Goal: Communication & Community: Answer question/provide support

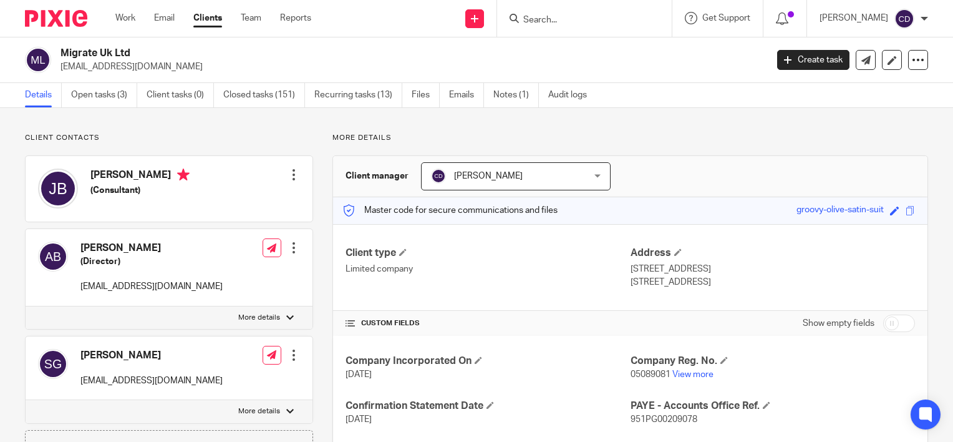
click at [572, 17] on input "Search" at bounding box center [578, 20] width 112 height 11
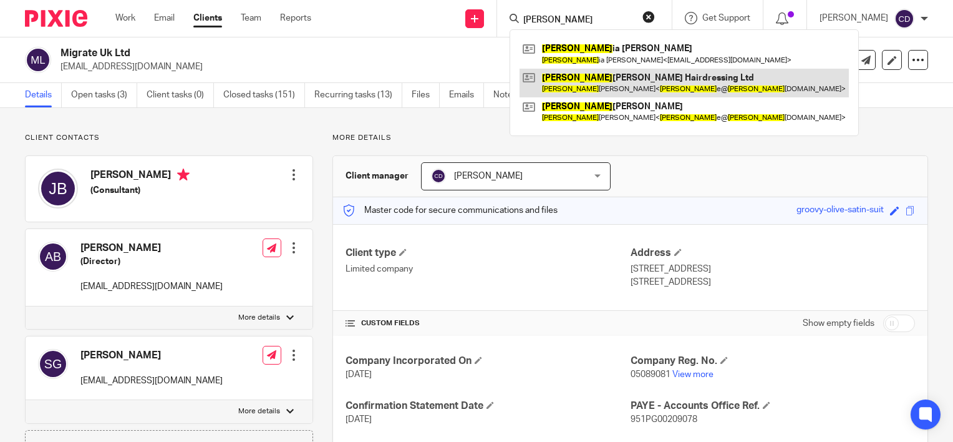
type input "georg"
click at [607, 77] on link at bounding box center [684, 83] width 329 height 29
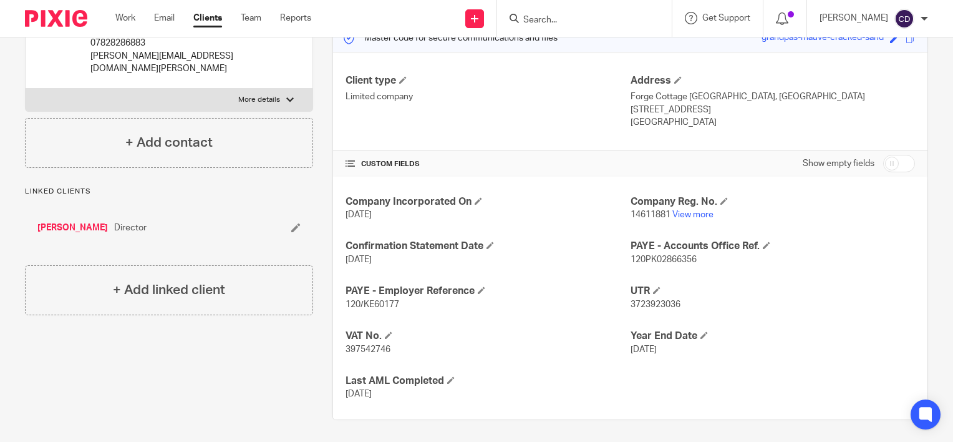
scroll to position [175, 0]
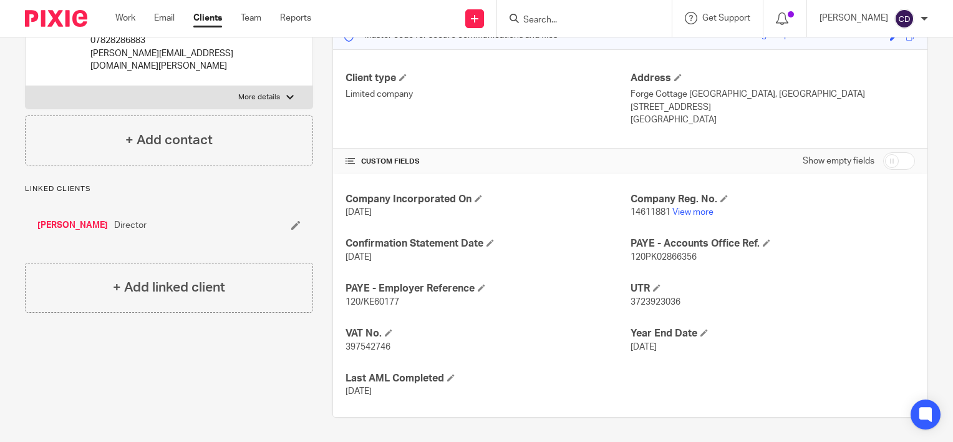
click at [380, 342] on span "397542746" at bounding box center [368, 346] width 45 height 9
copy span "397542746"
click at [546, 25] on input "Search" at bounding box center [578, 20] width 112 height 11
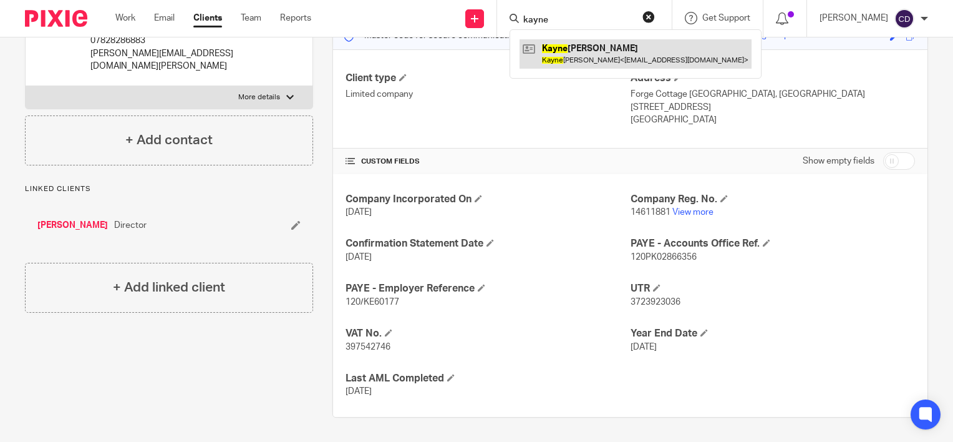
type input "kayne"
click at [565, 62] on link at bounding box center [636, 53] width 232 height 29
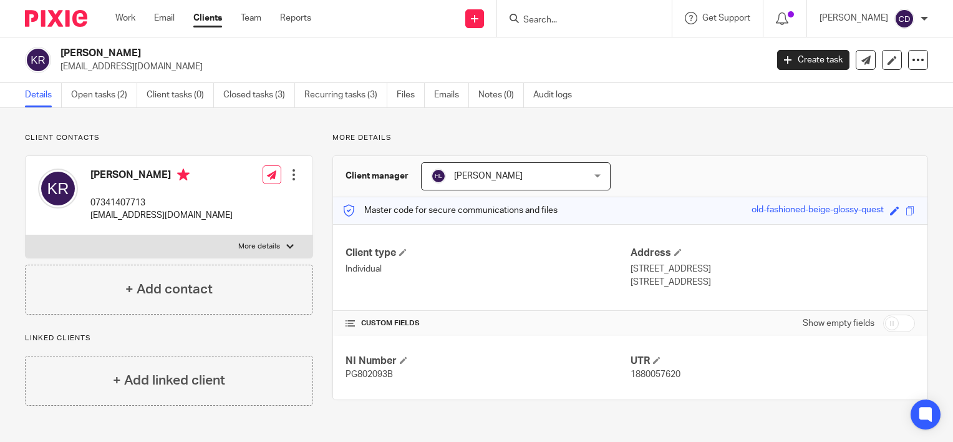
click at [564, 24] on input "Search" at bounding box center [578, 20] width 112 height 11
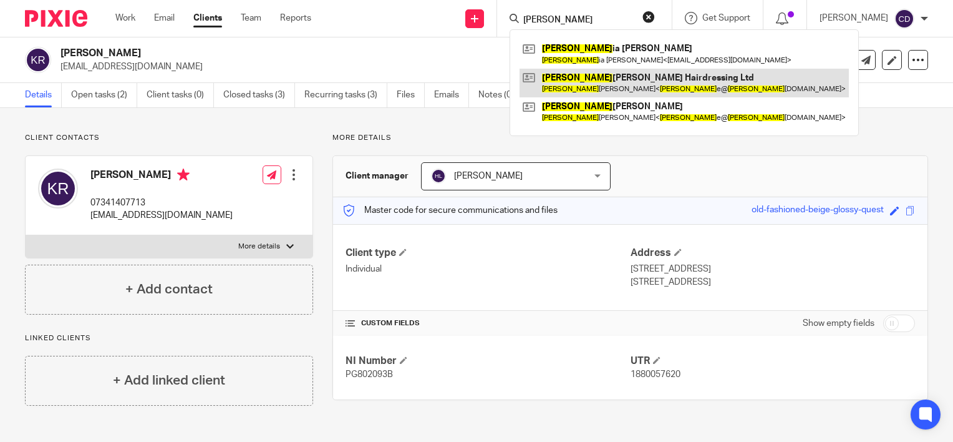
type input "georg"
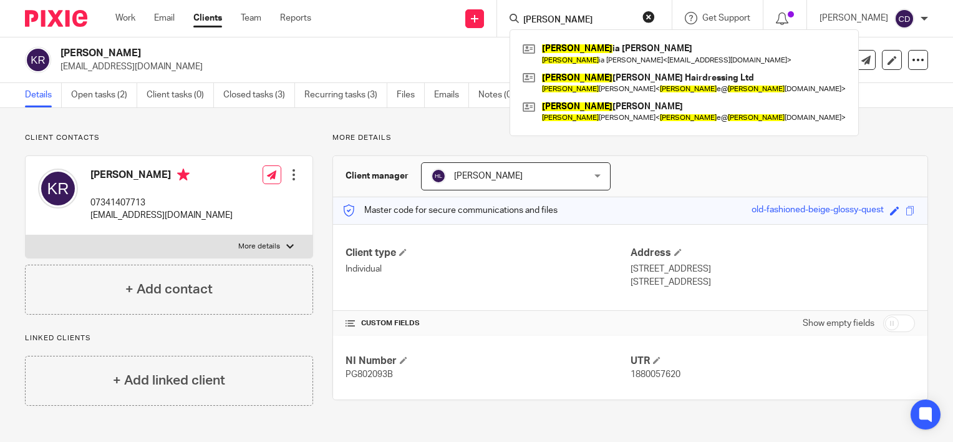
click at [733, 185] on div "Client manager Hayley Lucas Hayley Lucas Chloe Dennis Dominique Clotworthy Hayl…" at bounding box center [630, 176] width 594 height 41
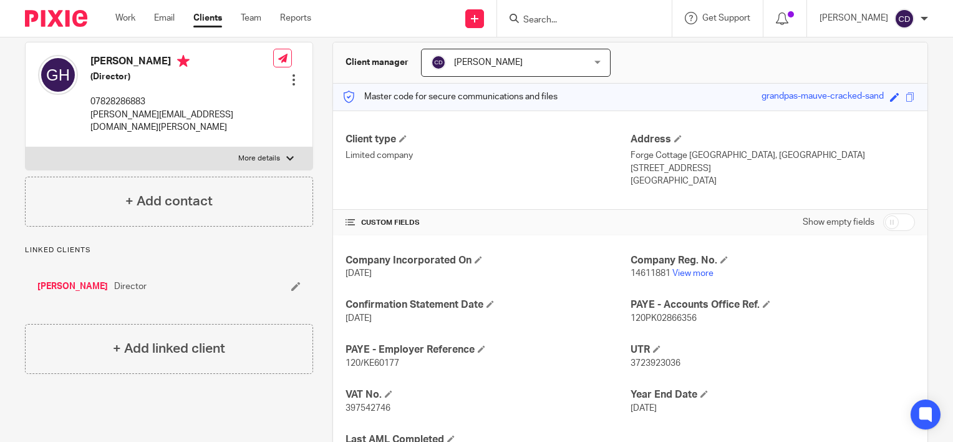
scroll to position [175, 0]
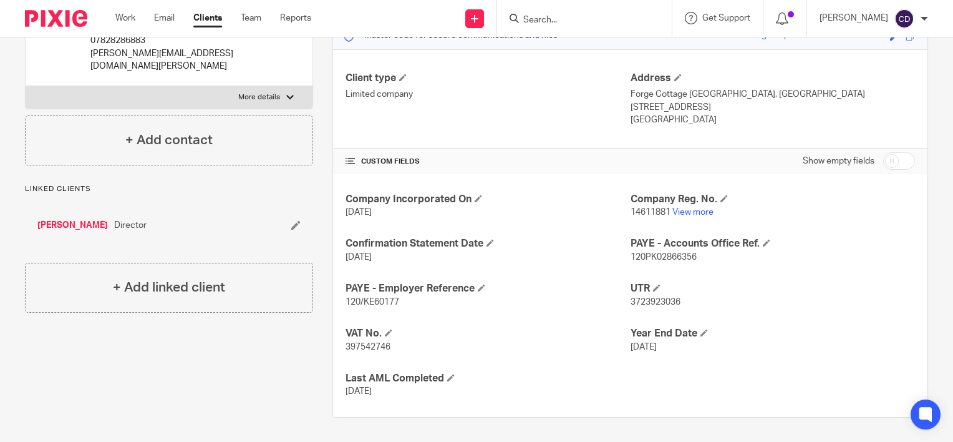
click at [367, 347] on span "397542746" at bounding box center [368, 346] width 45 height 9
copy span "397542746"
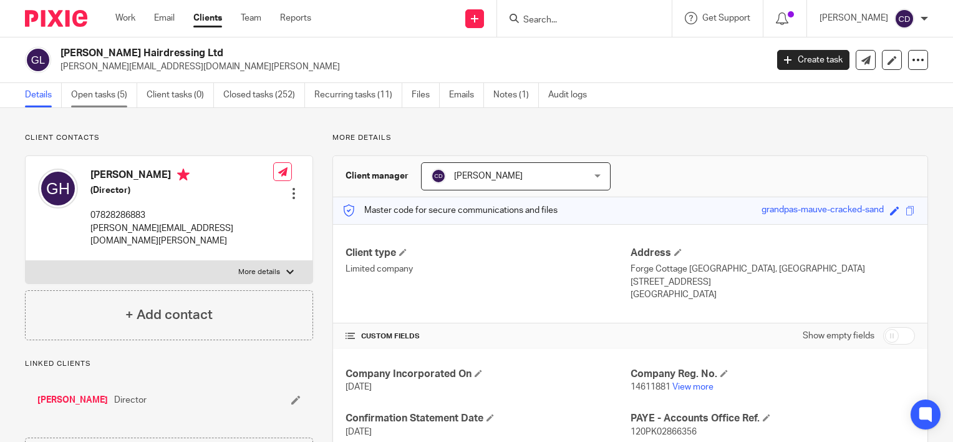
click at [115, 94] on link "Open tasks (5)" at bounding box center [104, 95] width 66 height 24
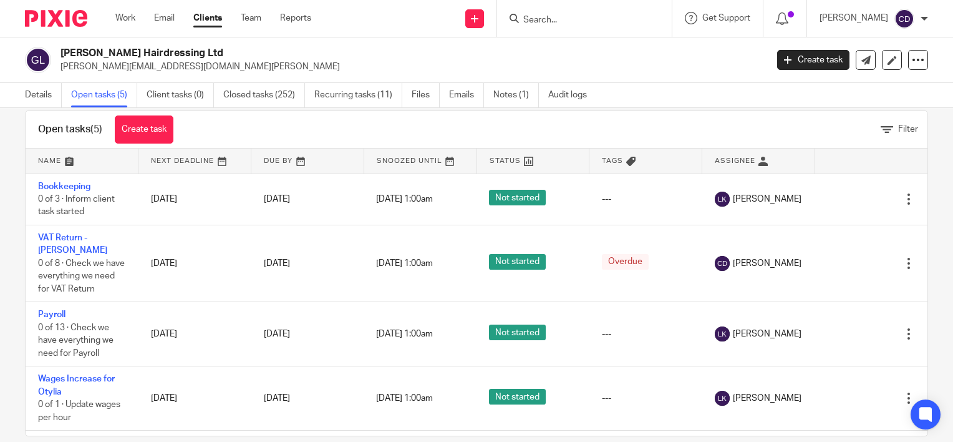
scroll to position [41, 0]
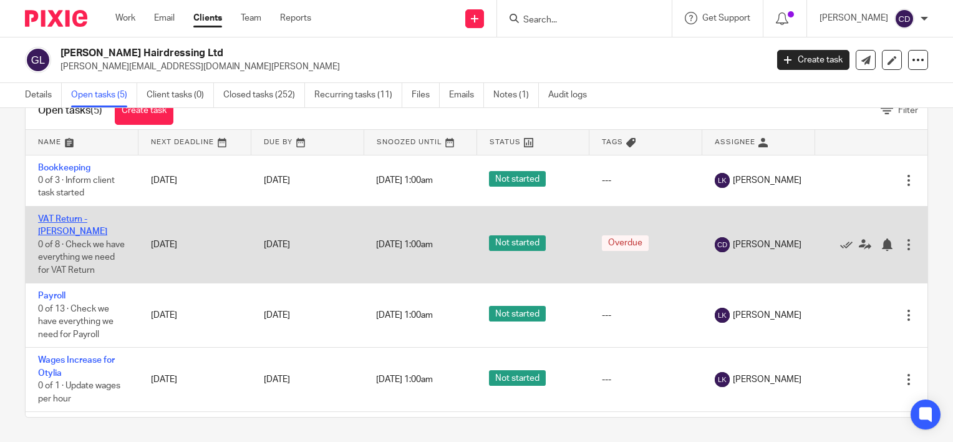
click at [70, 222] on link "VAT Return - JAJO" at bounding box center [72, 225] width 69 height 21
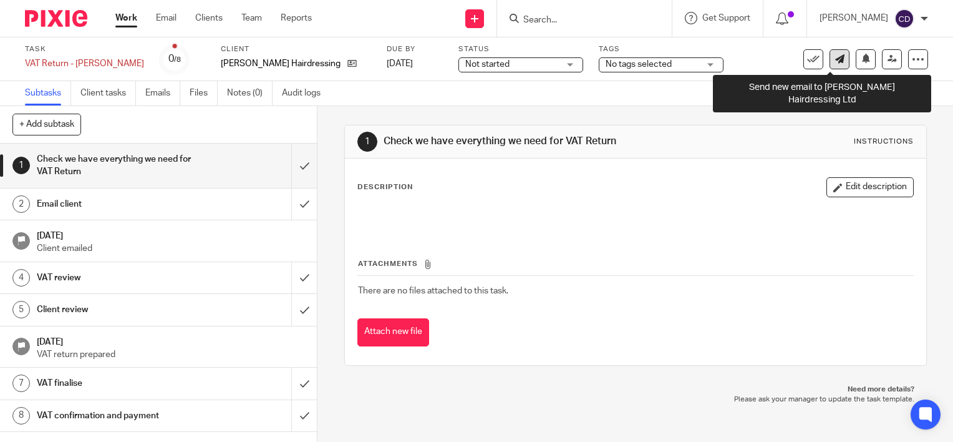
click at [830, 65] on link at bounding box center [840, 59] width 20 height 20
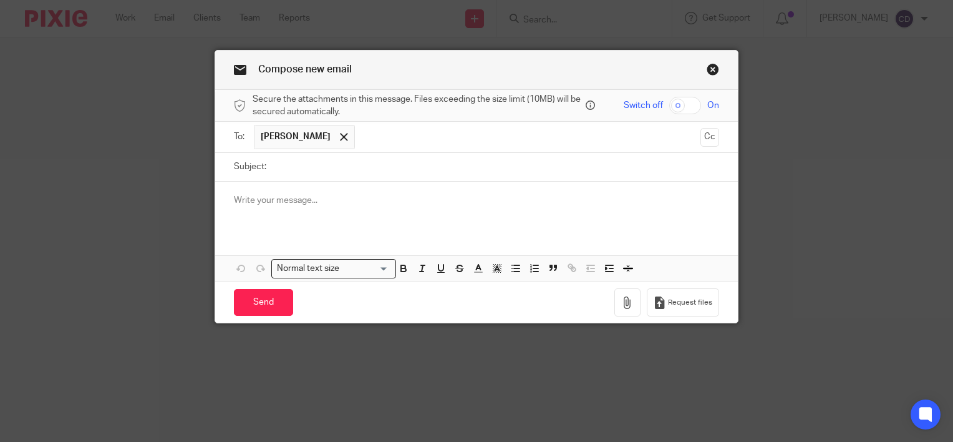
click at [376, 224] on div at bounding box center [476, 206] width 523 height 49
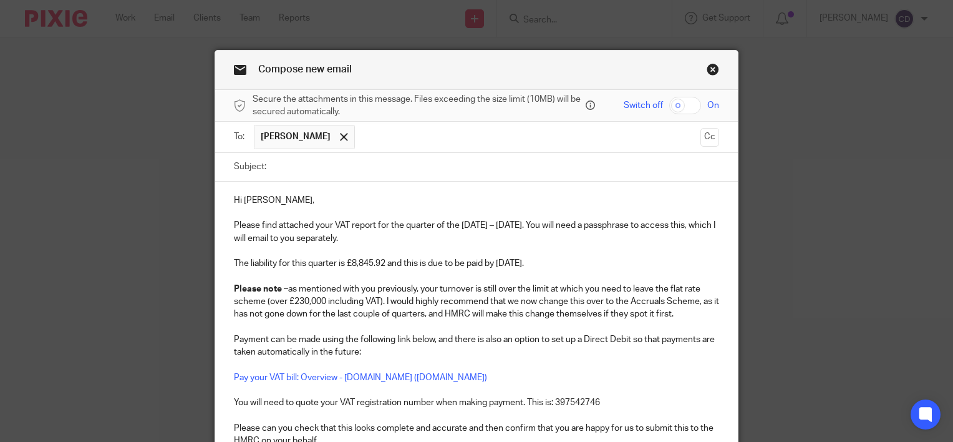
scroll to position [31, 0]
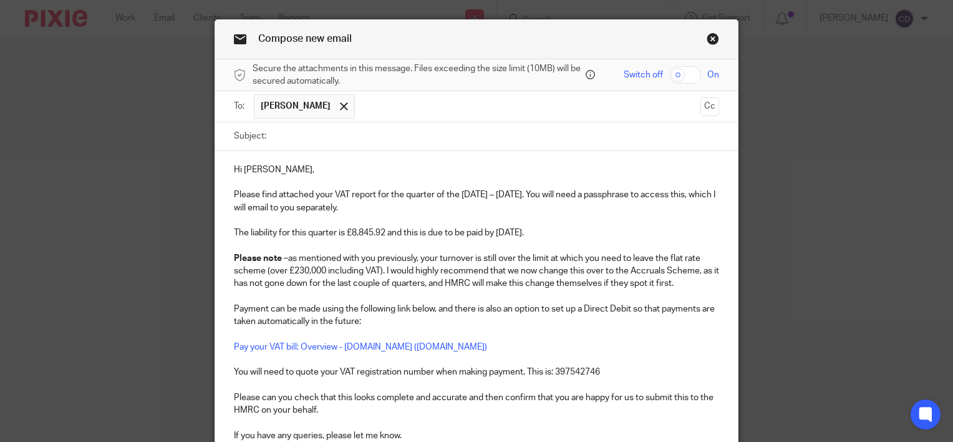
click at [342, 144] on input "Subject:" at bounding box center [496, 136] width 447 height 28
type input "July 2025 VAT Return"
click at [671, 72] on input "checkbox" at bounding box center [685, 74] width 32 height 17
checkbox input "true"
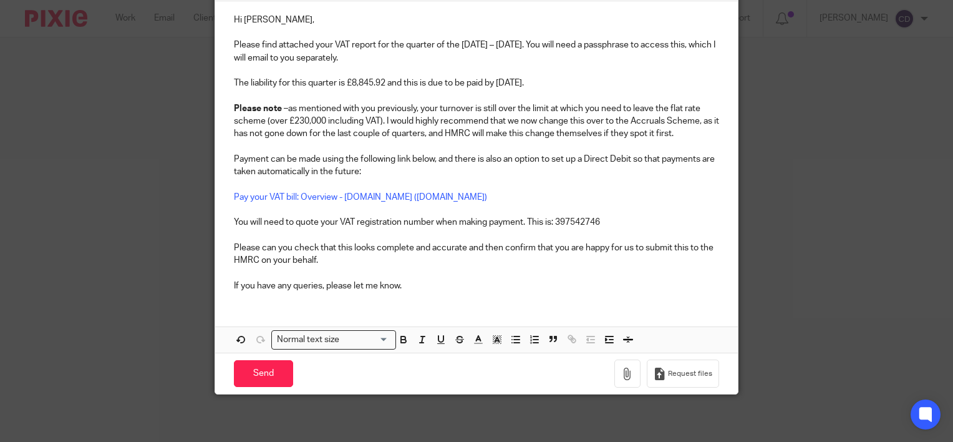
scroll to position [181, 0]
click at [455, 296] on div "Hi Georgina, Please find attached your VAT report for the quarter of the 1st Ma…" at bounding box center [476, 151] width 523 height 300
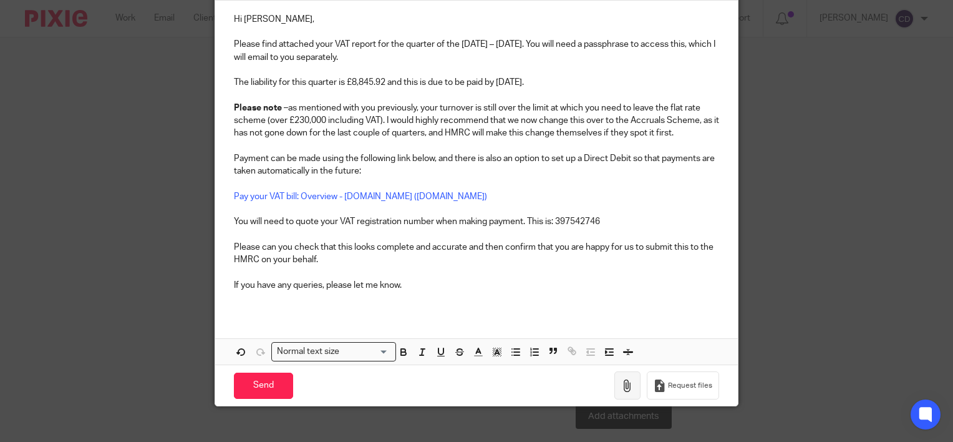
click at [621, 379] on icon "button" at bounding box center [627, 385] width 12 height 12
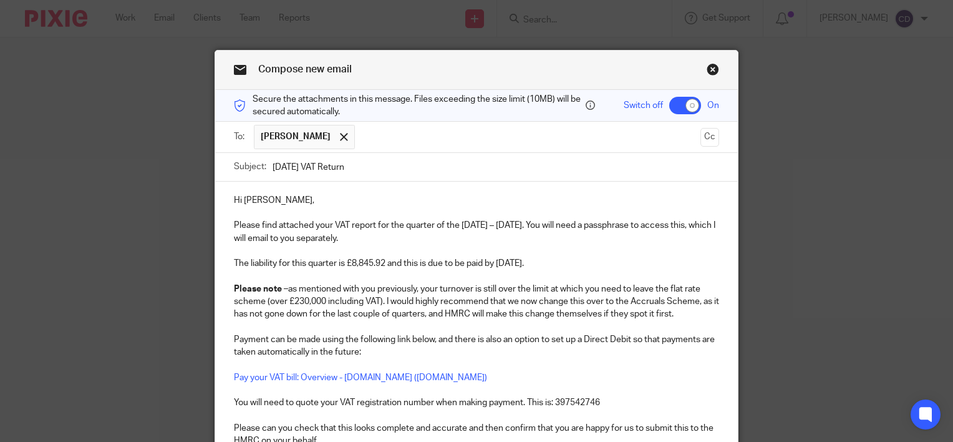
scroll to position [264, 0]
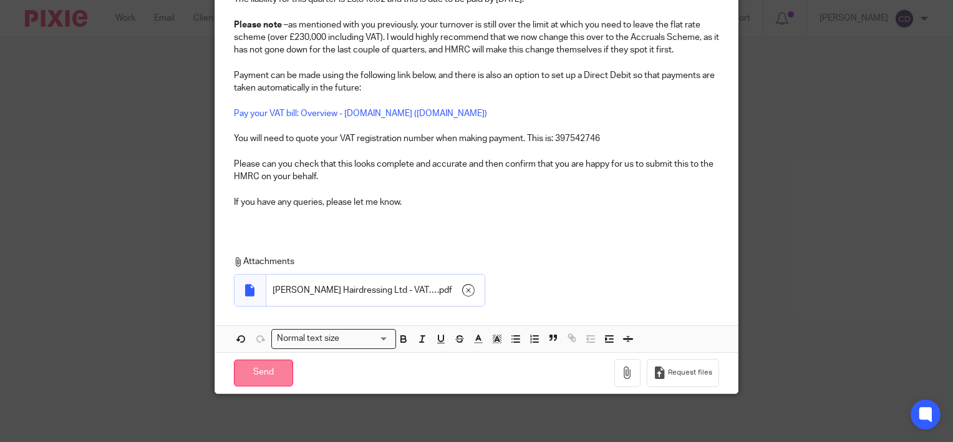
click at [271, 368] on input "Send" at bounding box center [263, 372] width 59 height 27
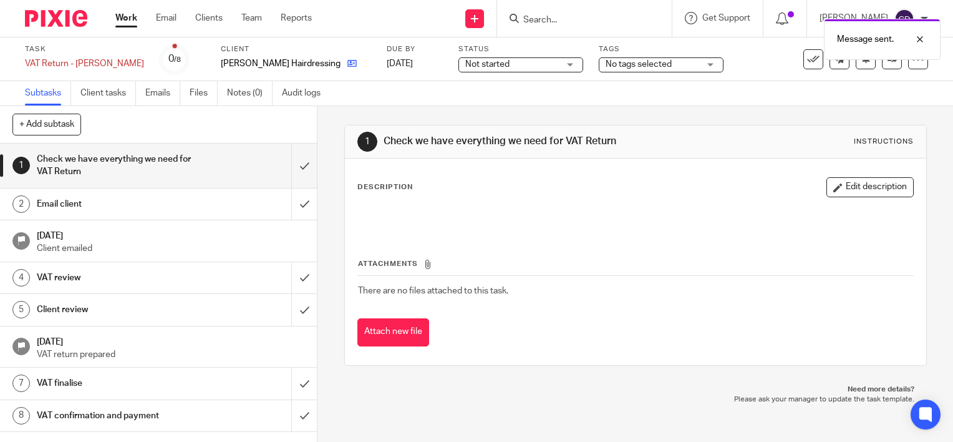
click at [341, 57] on link at bounding box center [349, 63] width 16 height 12
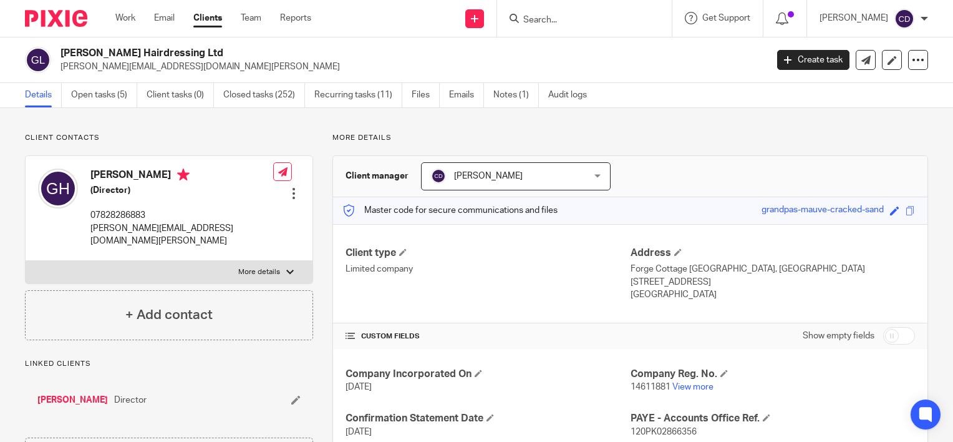
drag, startPoint x: 727, startPoint y: 208, endPoint x: 872, endPoint y: 216, distance: 145.6
click at [872, 216] on div "Master code for secure communications and files grandpas-mauve-cracked-sand Sav…" at bounding box center [630, 210] width 594 height 27
copy div "grandpas-mauve-cracked-sand"
click at [861, 65] on link at bounding box center [866, 60] width 20 height 20
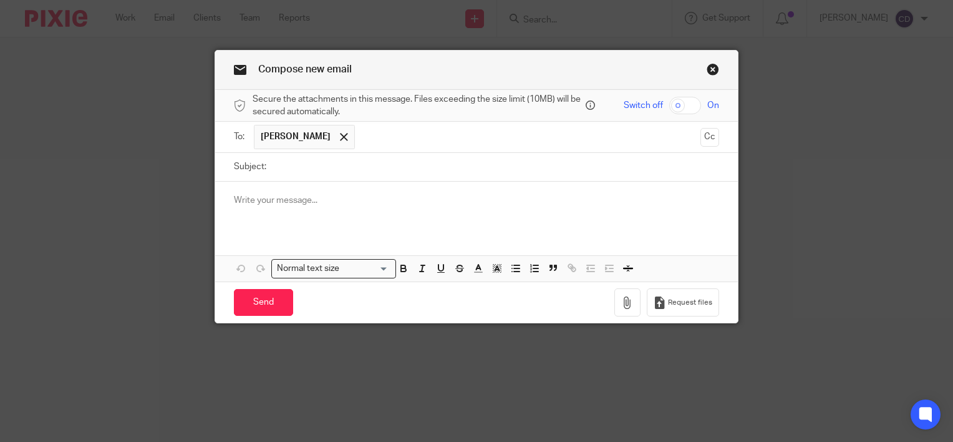
click at [345, 165] on input "Subject:" at bounding box center [496, 167] width 447 height 28
type input "Passphrase"
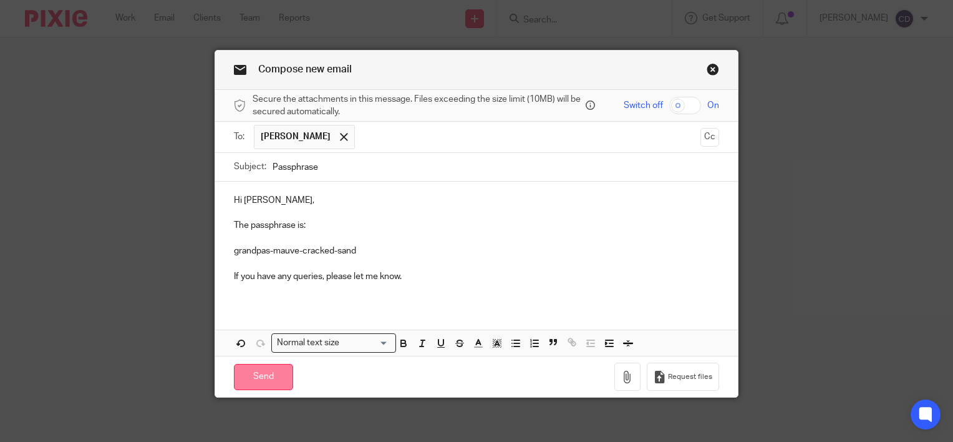
click at [269, 377] on input "Send" at bounding box center [263, 377] width 59 height 27
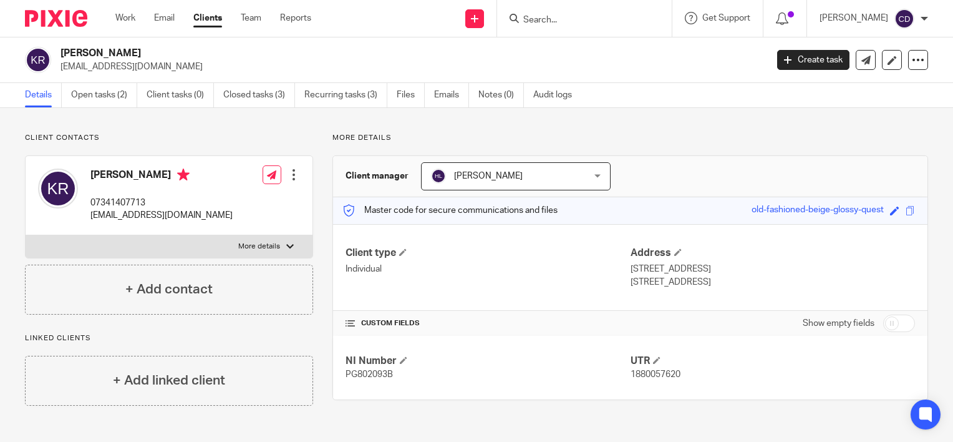
click at [556, 20] on input "Search" at bounding box center [578, 20] width 112 height 11
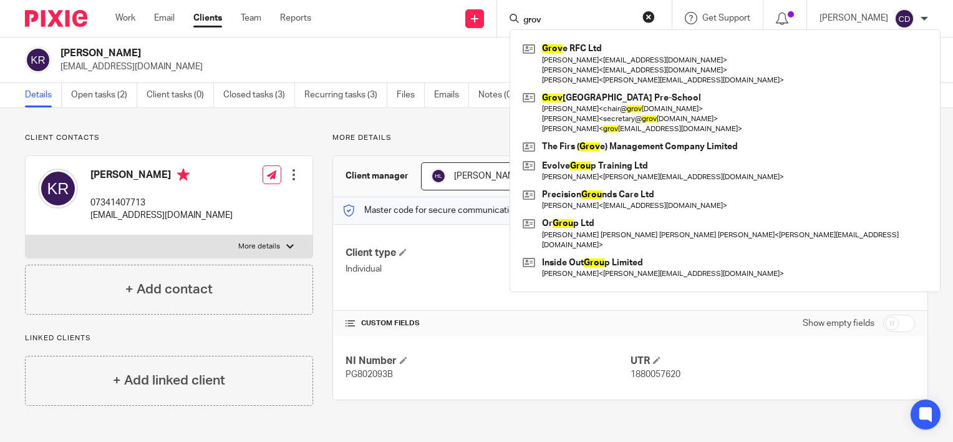
type input "grov"
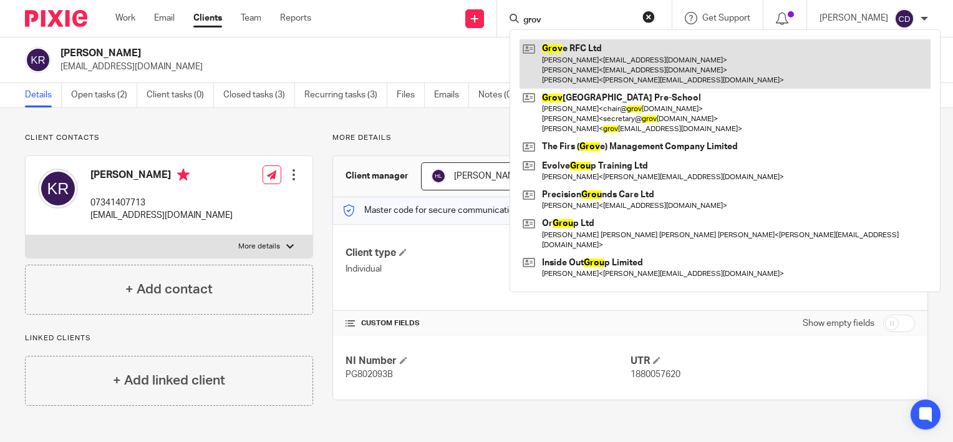
click at [586, 47] on link at bounding box center [725, 63] width 411 height 49
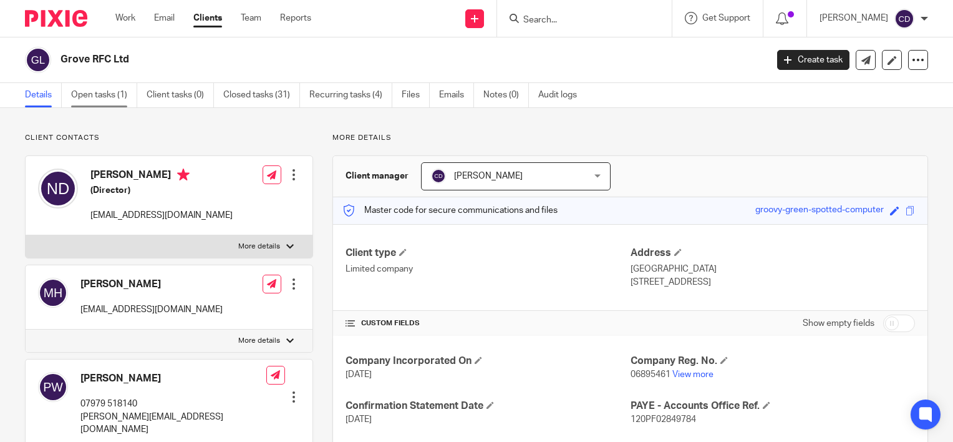
click at [112, 90] on link "Open tasks (1)" at bounding box center [104, 95] width 66 height 24
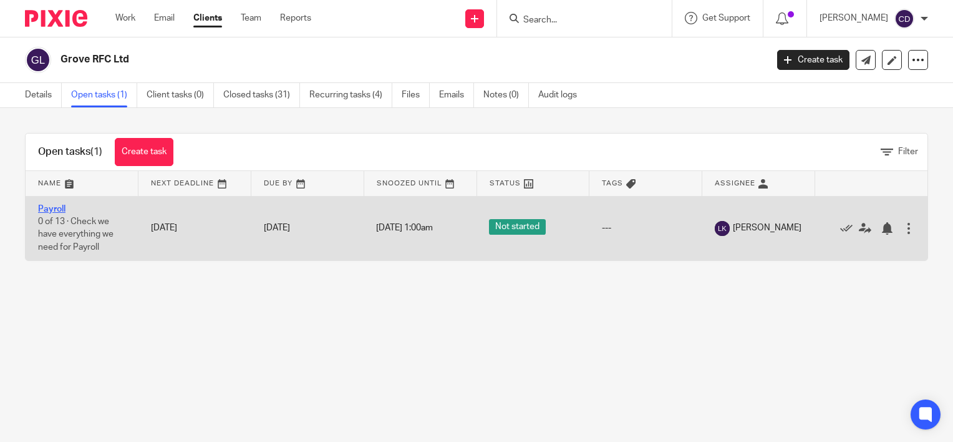
click at [51, 206] on link "Payroll" at bounding box center [51, 209] width 27 height 9
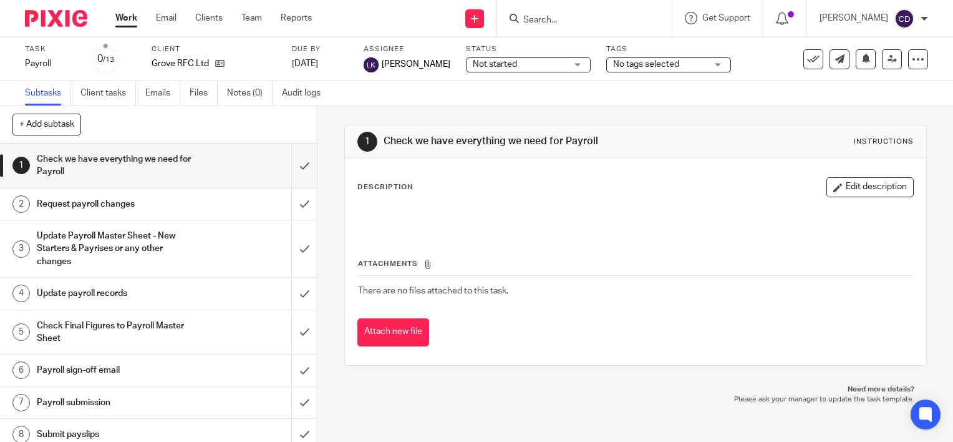
scroll to position [180, 0]
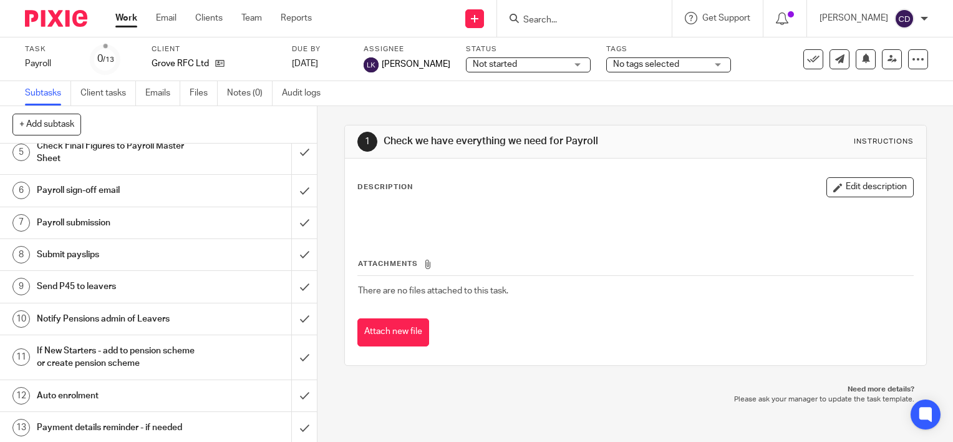
click at [667, 141] on div "1 Check we have everything we need for Payroll Instructions" at bounding box center [635, 142] width 556 height 20
click at [581, 19] on input "Search" at bounding box center [578, 20] width 112 height 11
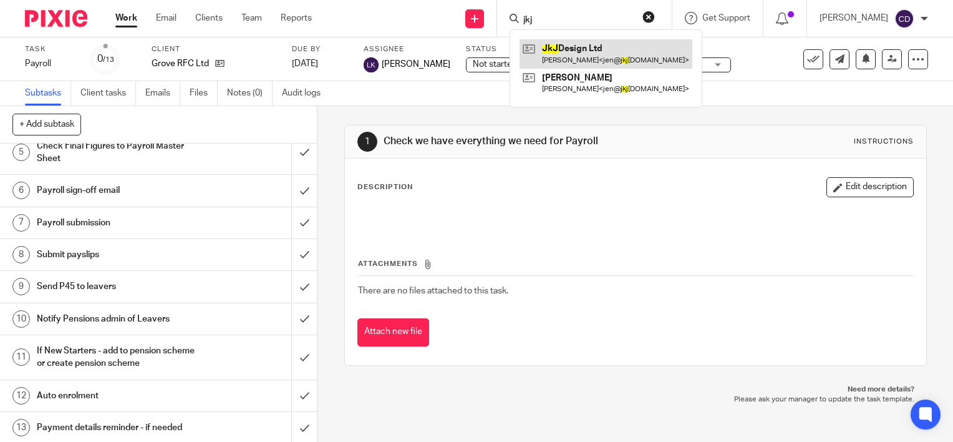
type input "jkj"
click at [591, 47] on link at bounding box center [606, 53] width 173 height 29
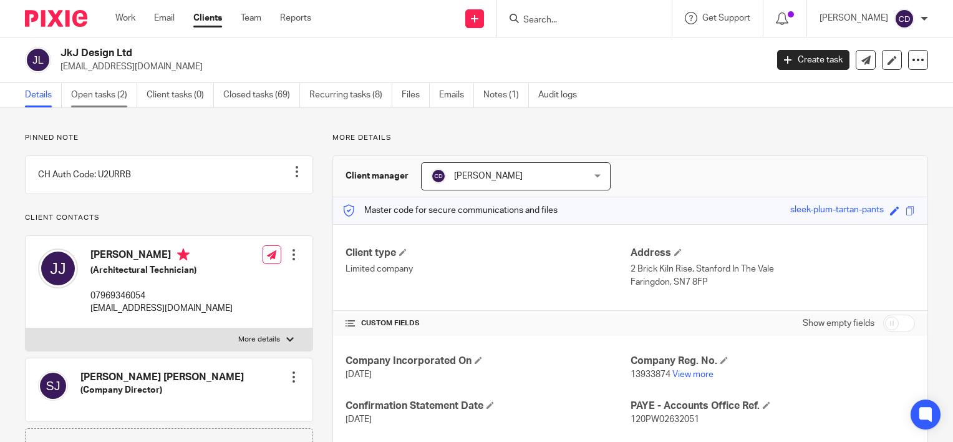
click at [121, 100] on link "Open tasks (2)" at bounding box center [104, 95] width 66 height 24
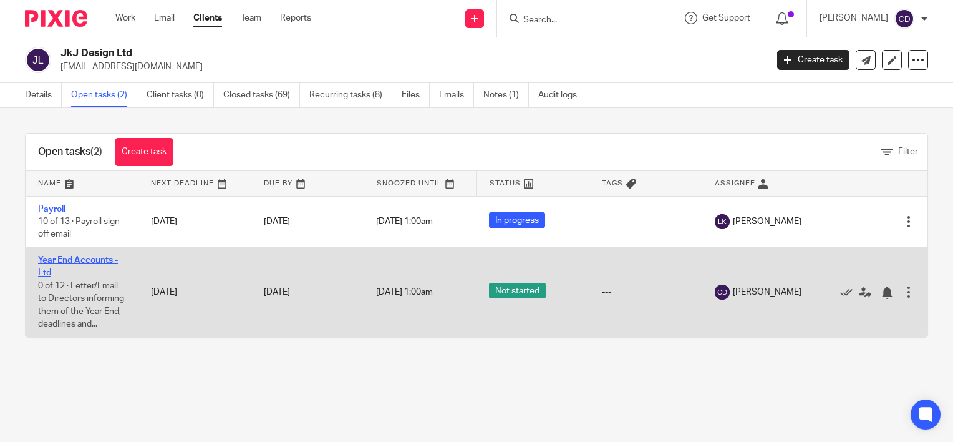
click at [58, 262] on link "Year End Accounts - Ltd" at bounding box center [78, 266] width 80 height 21
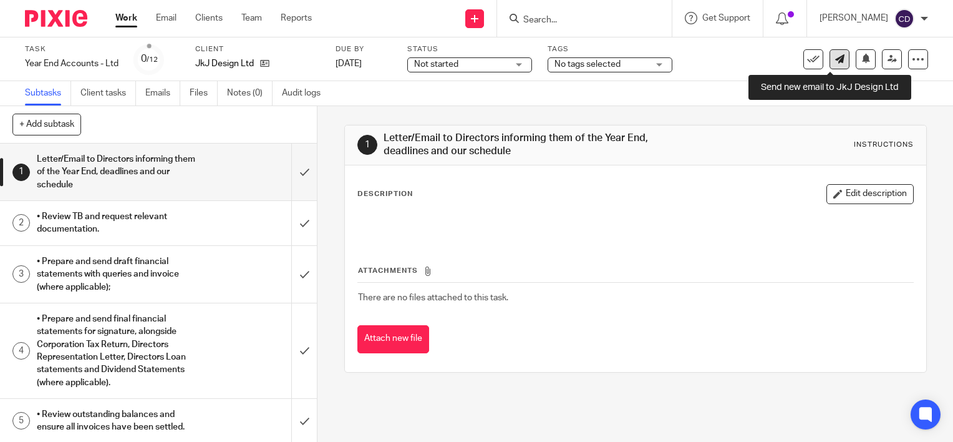
click at [835, 58] on link at bounding box center [840, 59] width 20 height 20
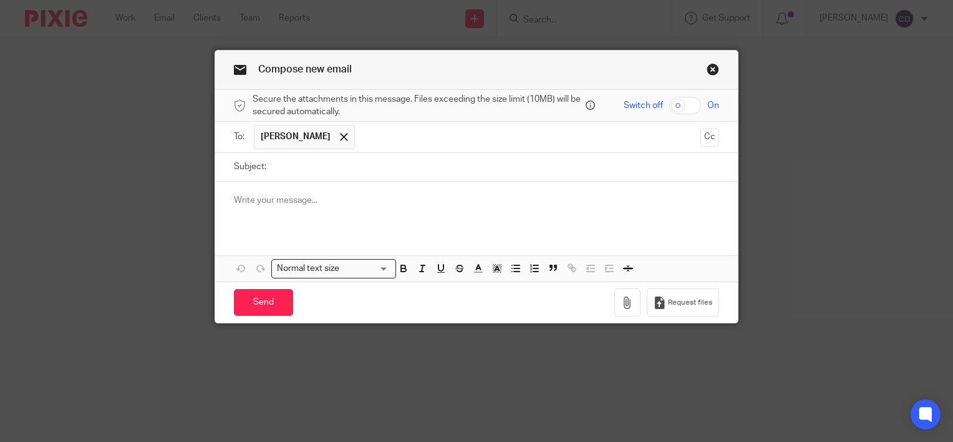
click at [293, 210] on div at bounding box center [476, 206] width 523 height 49
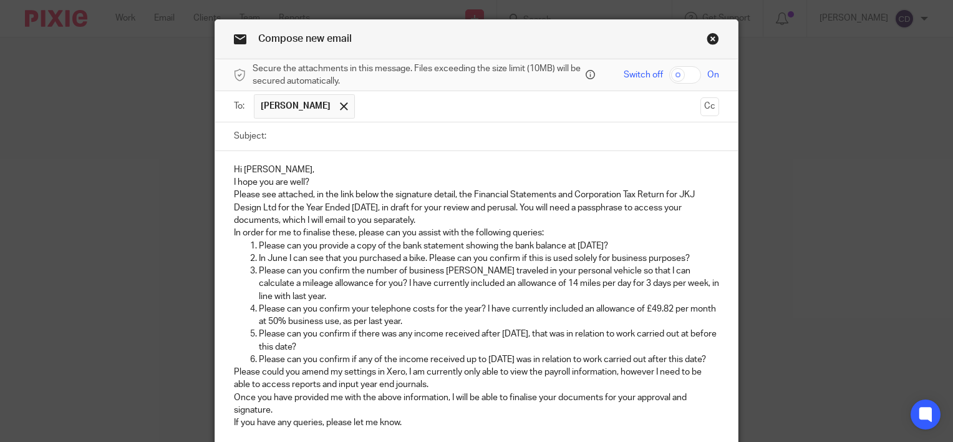
click at [289, 177] on p "I hope you are well?" at bounding box center [476, 182] width 485 height 12
click at [284, 170] on p "Hi [PERSON_NAME]," at bounding box center [476, 169] width 485 height 12
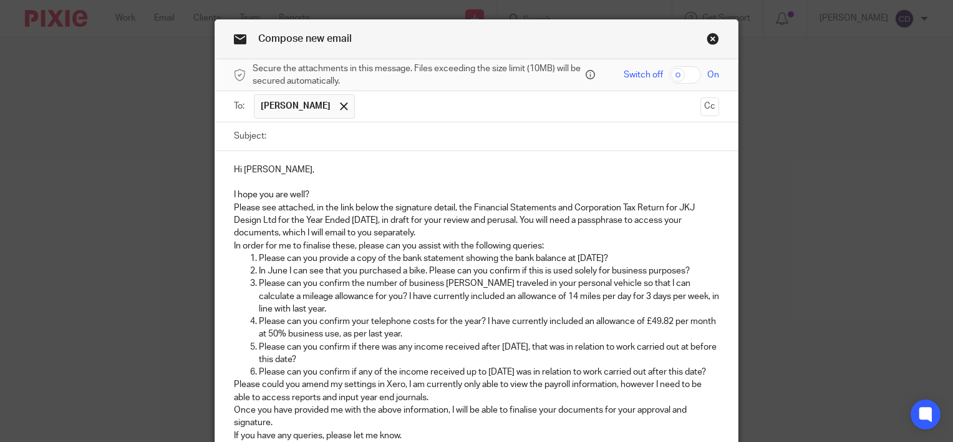
click at [331, 193] on p "I hope you are well?" at bounding box center [476, 194] width 485 height 12
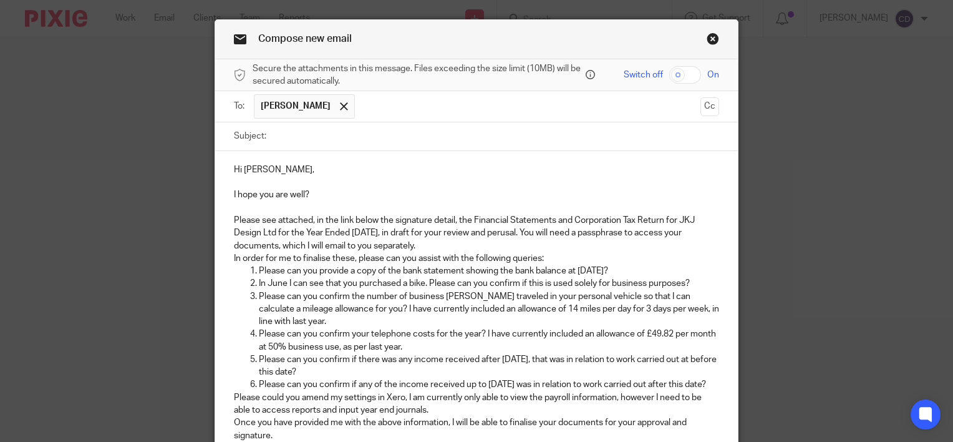
click at [473, 253] on p "In order for me to finalise these, please can you assist with the following que…" at bounding box center [476, 258] width 485 height 12
click at [472, 248] on p "Please see attached, in the link below the signature detail, the Financial Stat…" at bounding box center [476, 233] width 485 height 38
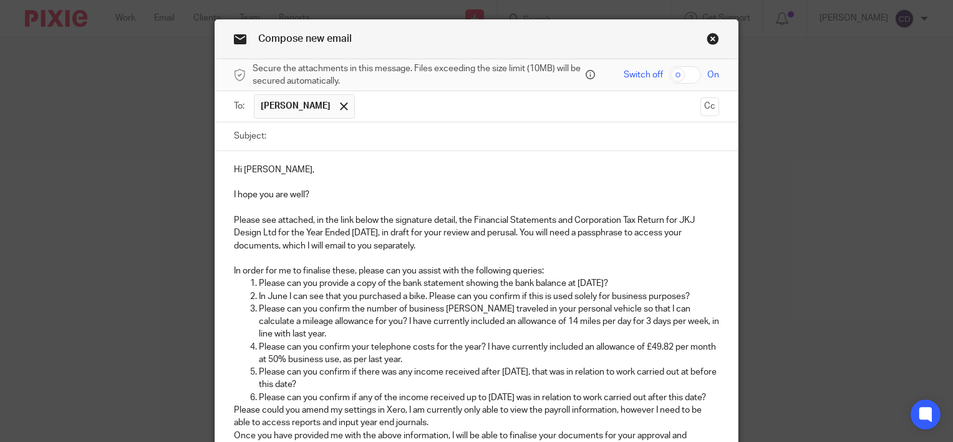
click at [583, 265] on p "In order for me to finalise these, please can you assist with the following que…" at bounding box center [476, 270] width 485 height 12
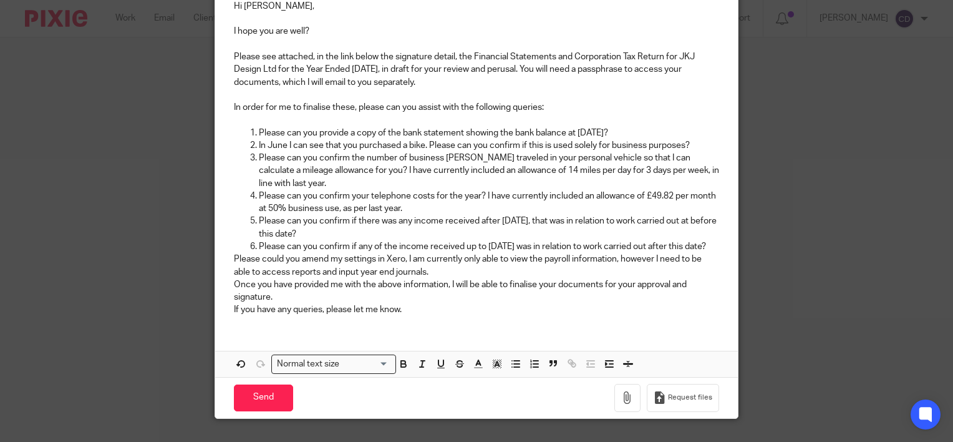
scroll to position [218, 0]
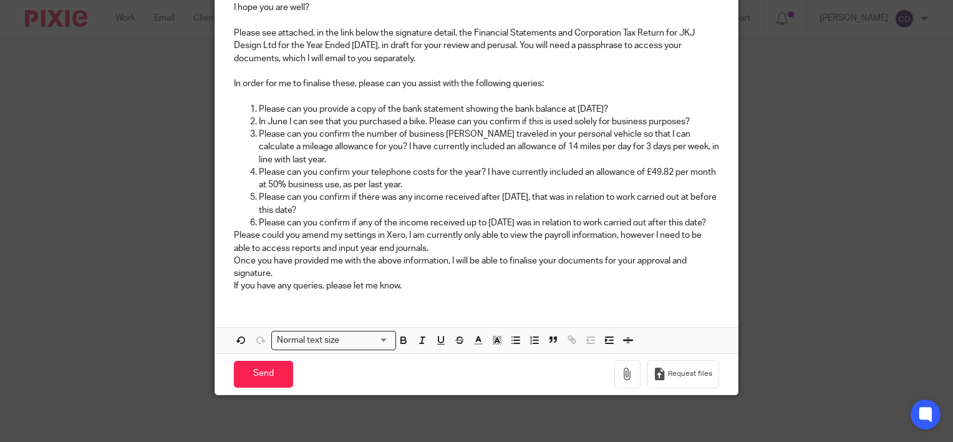
click at [307, 229] on p "Please can you confirm if any of the income received up to [DATE] was in relati…" at bounding box center [489, 222] width 460 height 12
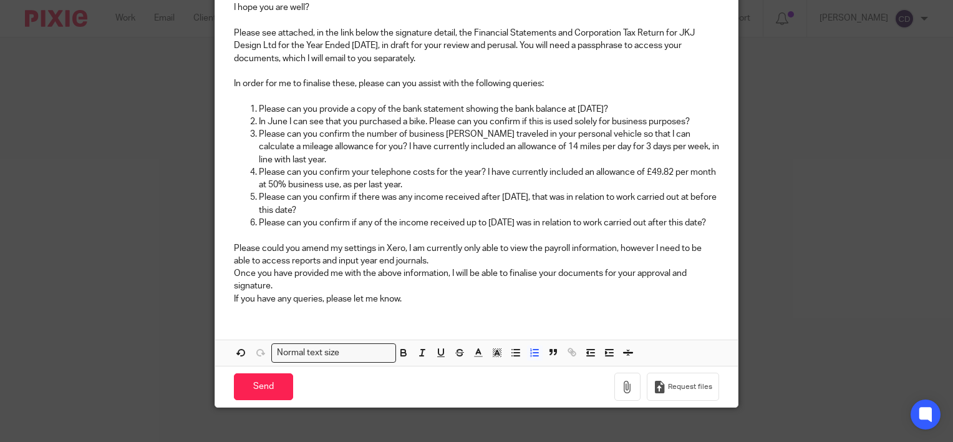
click at [493, 268] on p "Please could you amend my settings in Xero, I am currently only able to view th…" at bounding box center [476, 255] width 485 height 26
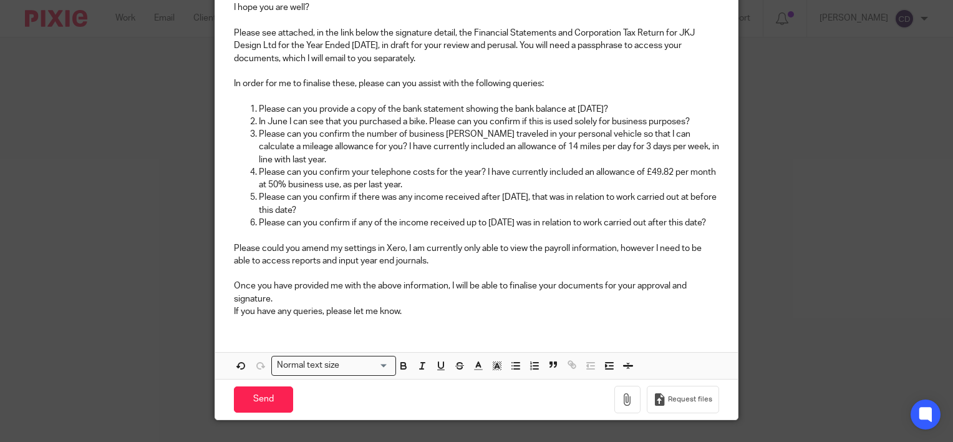
click at [385, 305] on p "Once you have provided me with the above information, I will be able to finalis…" at bounding box center [476, 292] width 485 height 26
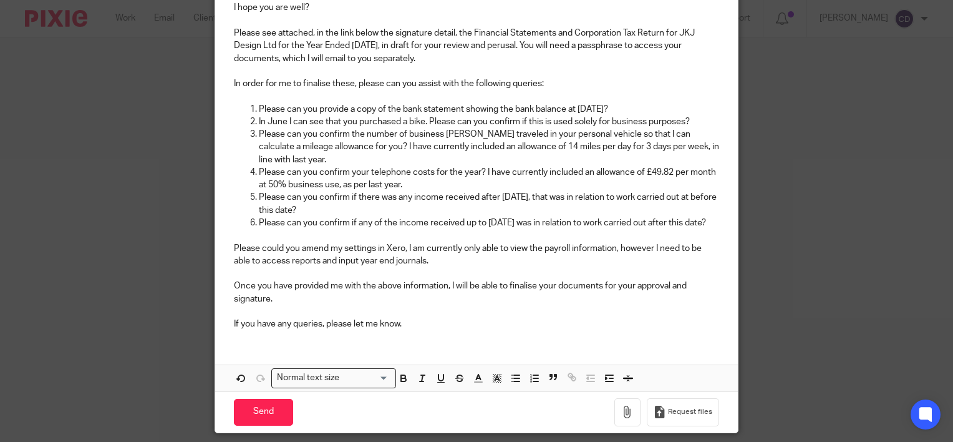
click at [442, 339] on div "Hi [PERSON_NAME], I hope you are well? Please see attached, in the link below t…" at bounding box center [476, 152] width 523 height 376
click at [431, 357] on div "Hi [PERSON_NAME], I hope you are well? Please see attached, in the link below t…" at bounding box center [476, 177] width 523 height 427
click at [434, 330] on p "If you have any queries, please let me know." at bounding box center [476, 323] width 485 height 12
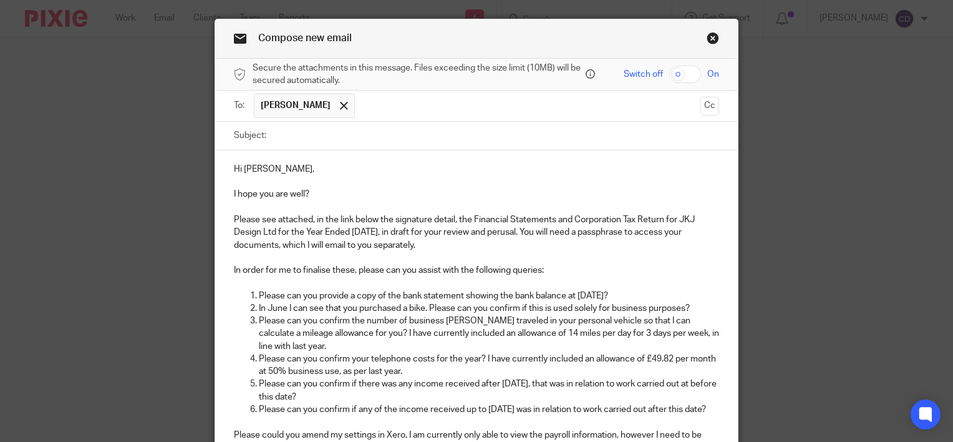
scroll to position [0, 0]
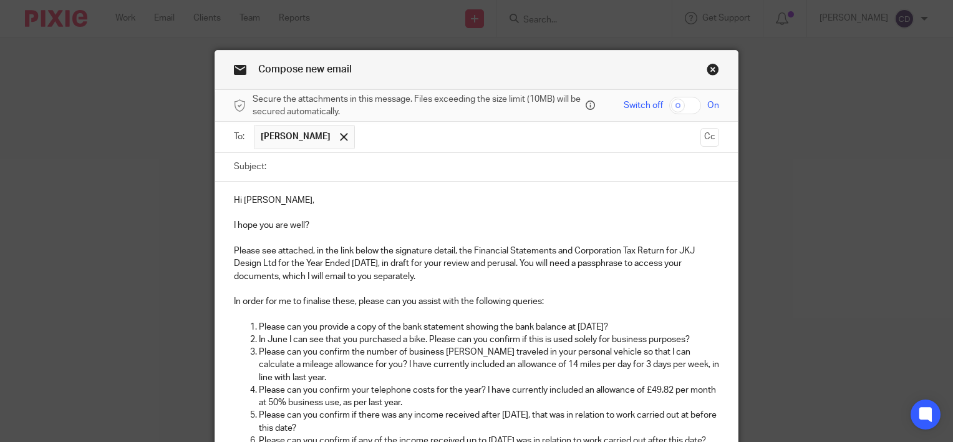
click at [332, 163] on input "Subject:" at bounding box center [496, 167] width 447 height 28
type input "DRAFT YE [DATE]"
click at [674, 105] on input "checkbox" at bounding box center [685, 105] width 32 height 17
checkbox input "true"
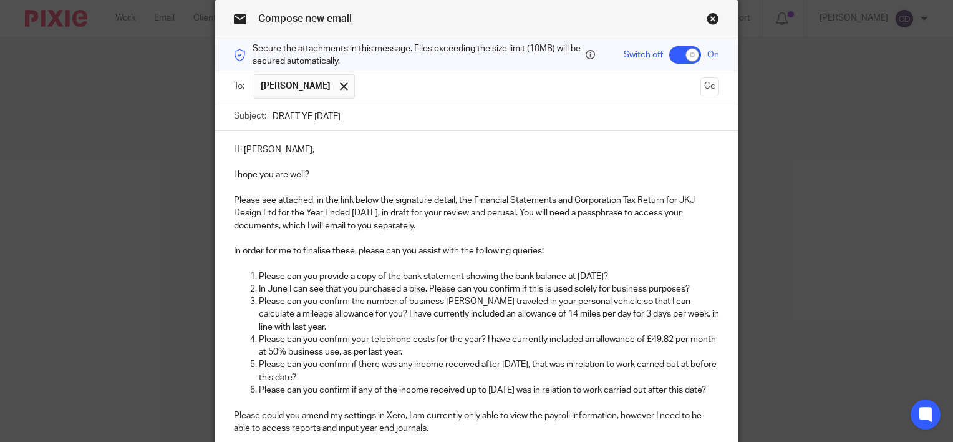
scroll to position [250, 0]
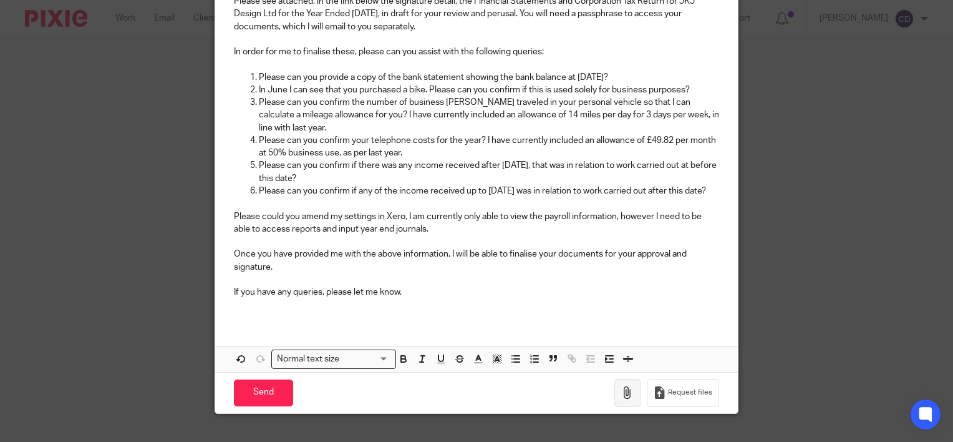
click at [629, 399] on icon "button" at bounding box center [627, 392] width 12 height 12
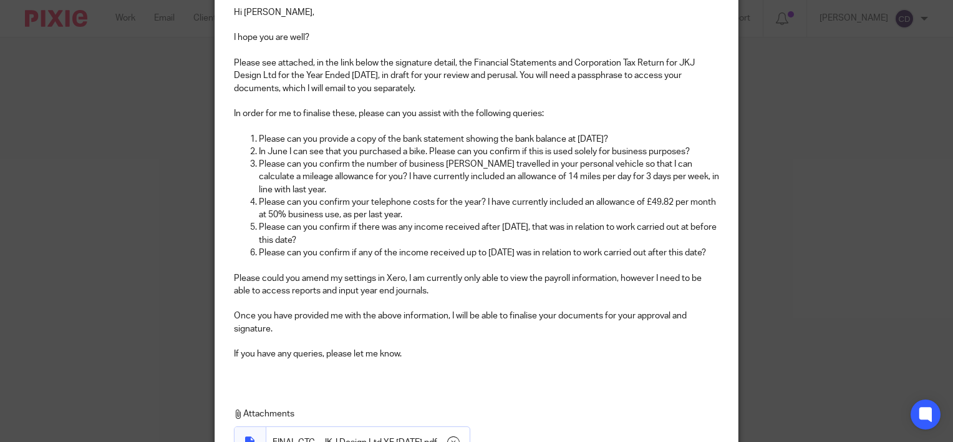
scroll to position [187, 0]
